Goal: Find specific page/section: Find specific page/section

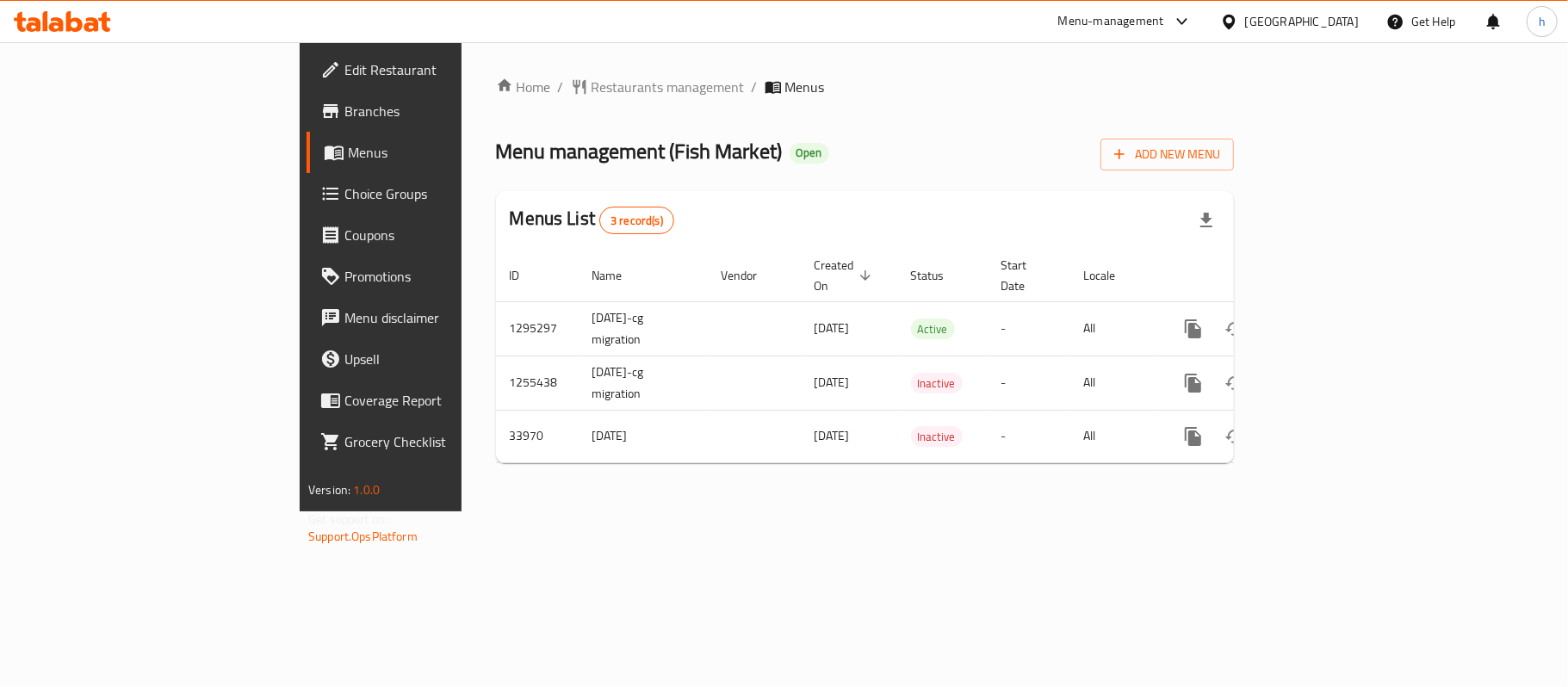
click at [1301, 8] on div "United Arab Emirates" at bounding box center [1289, 21] width 166 height 42
click at [1306, 16] on div "United Arab Emirates" at bounding box center [1302, 20] width 114 height 18
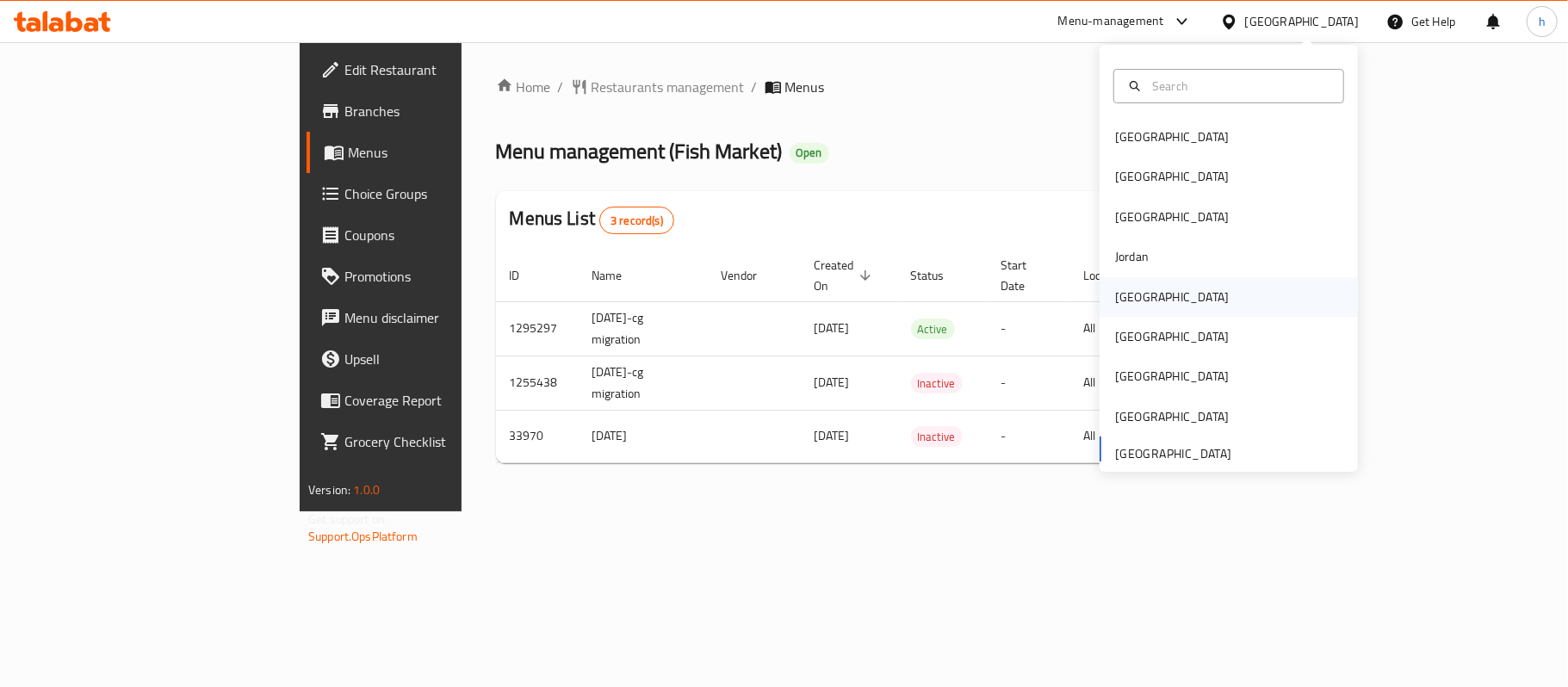
click at [1135, 291] on div "[GEOGRAPHIC_DATA]" at bounding box center [1171, 296] width 141 height 40
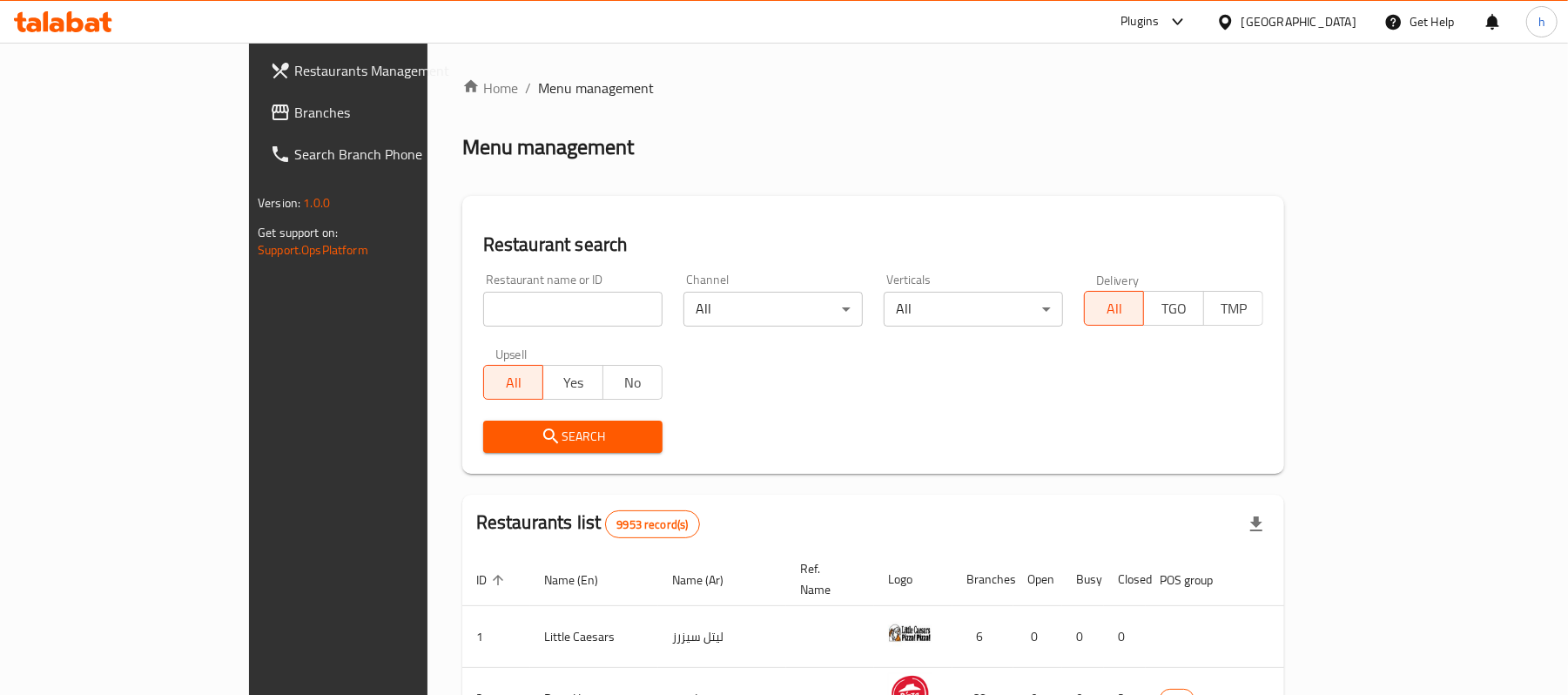
click at [294, 113] on span "Branches" at bounding box center [395, 112] width 203 height 21
